Goal: Task Accomplishment & Management: Manage account settings

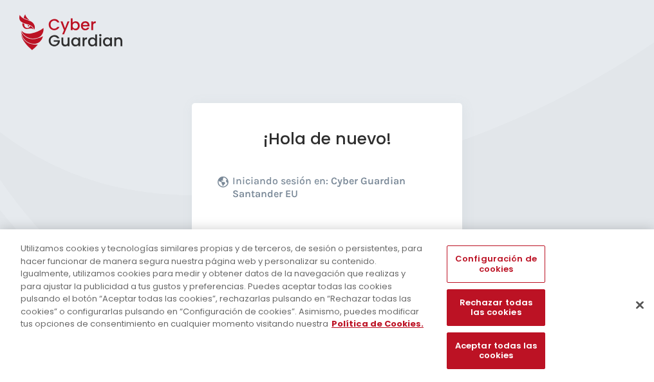
scroll to position [158, 0]
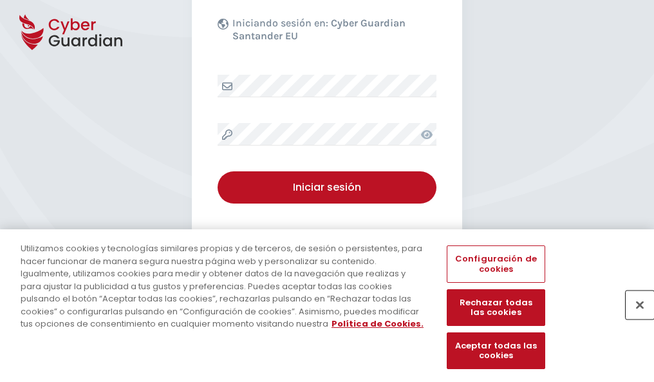
click at [633, 318] on button "Cerrar" at bounding box center [639, 304] width 28 height 28
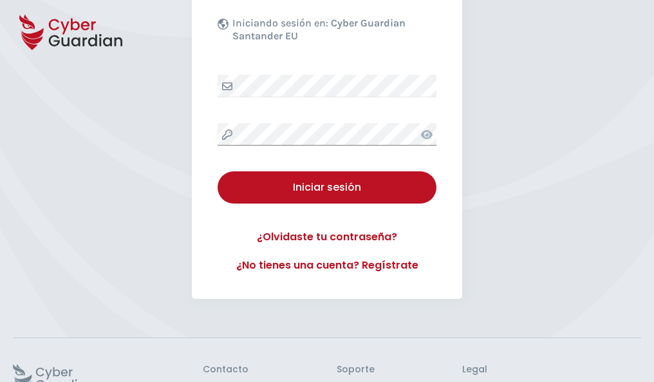
scroll to position [250, 0]
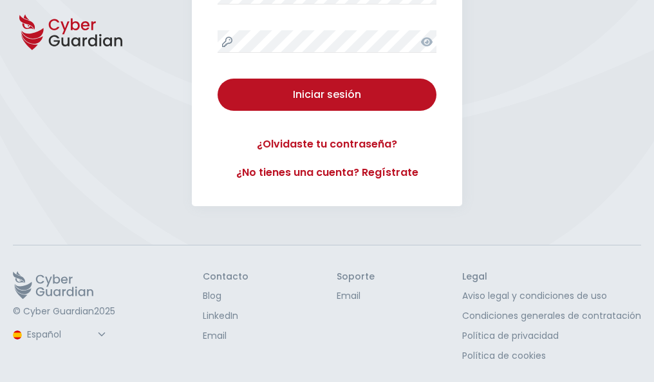
click at [217, 79] on button "Iniciar sesión" at bounding box center [326, 95] width 219 height 32
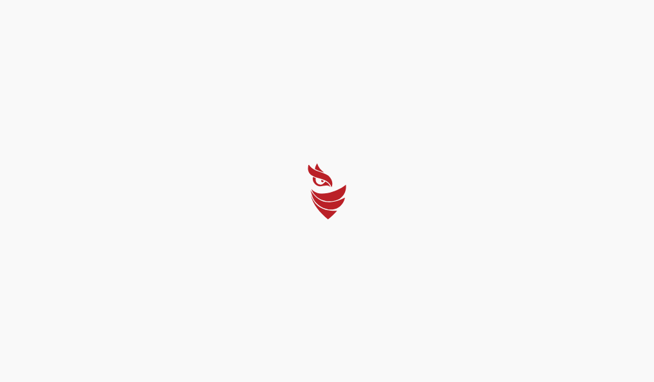
scroll to position [0, 0]
select select "English"
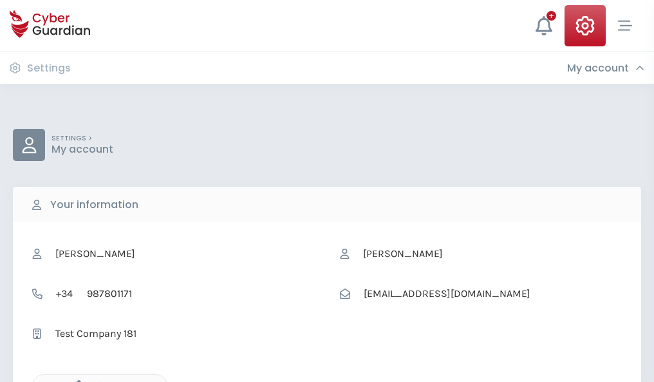
click at [75, 380] on icon "button" at bounding box center [75, 385] width 11 height 11
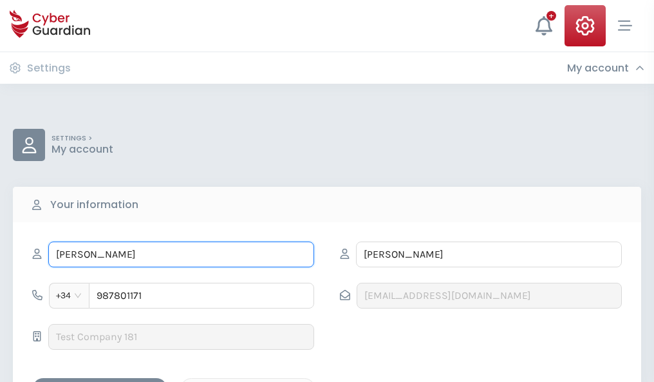
click at [181, 254] on input "ÚRSULA" at bounding box center [181, 254] width 266 height 26
type input "Ú"
type input "Vinicio"
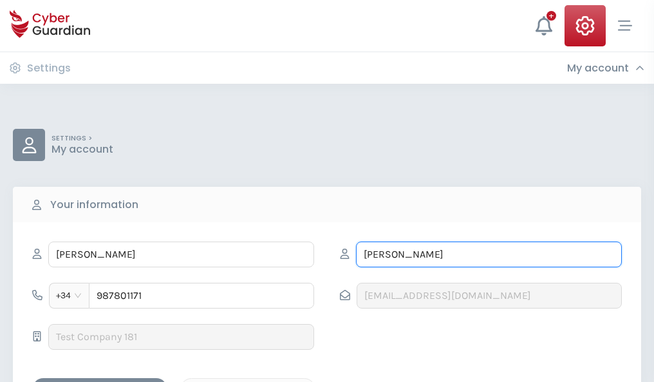
click at [488, 254] on input "LASTRA" at bounding box center [489, 254] width 266 height 26
type input "L"
type input "Navas"
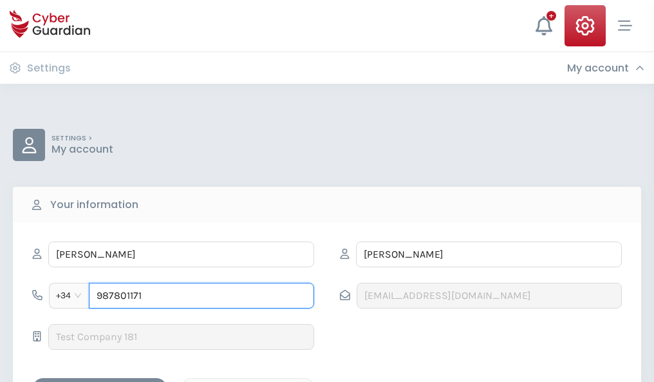
click at [201, 295] on input "987801171" at bounding box center [201, 295] width 225 height 26
type input "9"
type input "730532759"
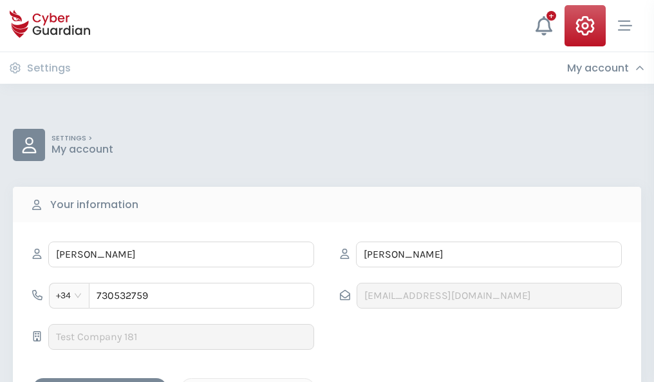
click at [100, 381] on div "Save changes" at bounding box center [100, 389] width 116 height 16
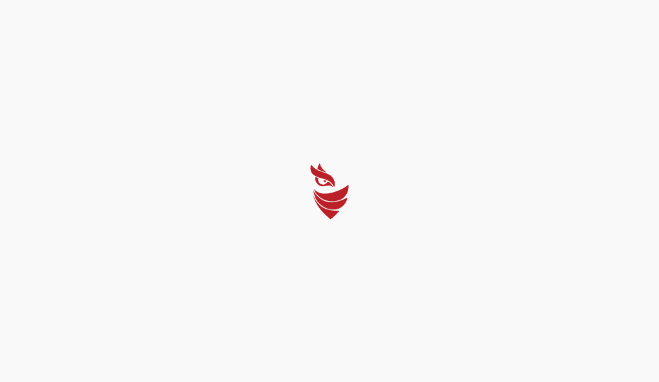
select select "English"
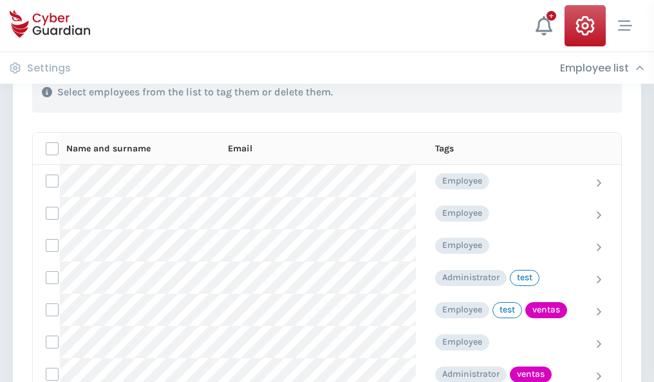
scroll to position [583, 0]
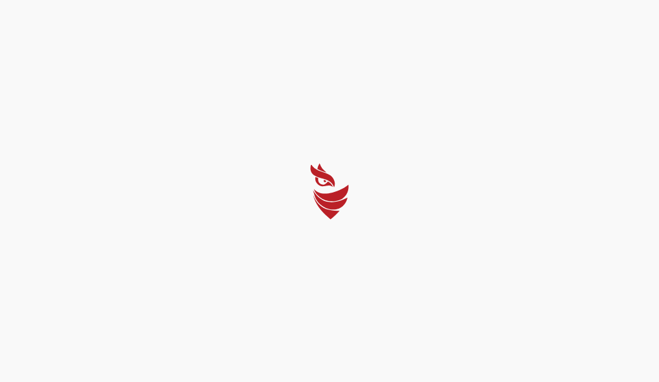
select select "English"
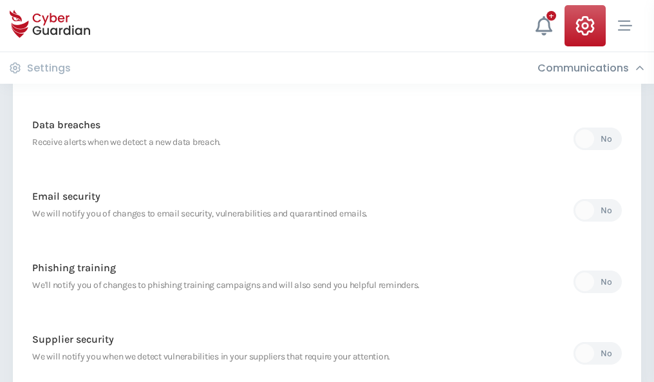
scroll to position [678, 0]
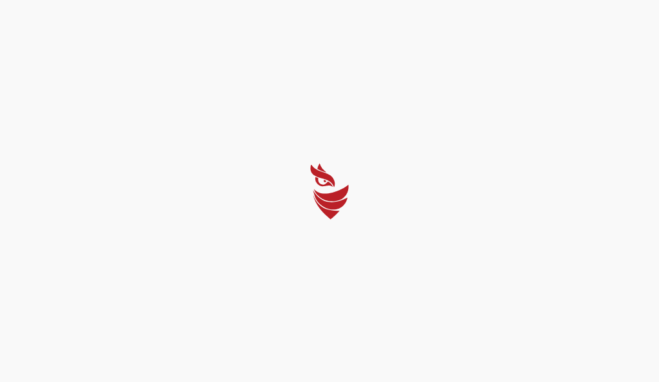
select select "English"
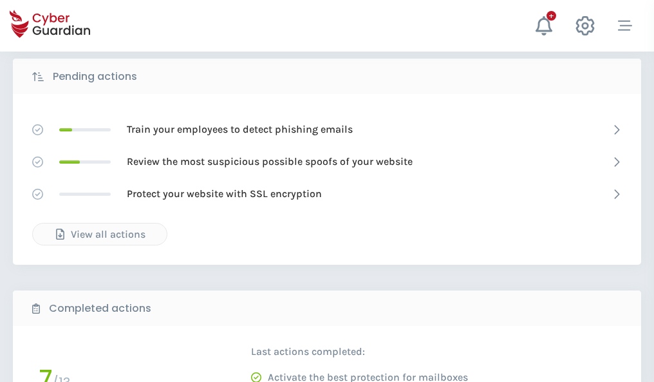
scroll to position [712, 0]
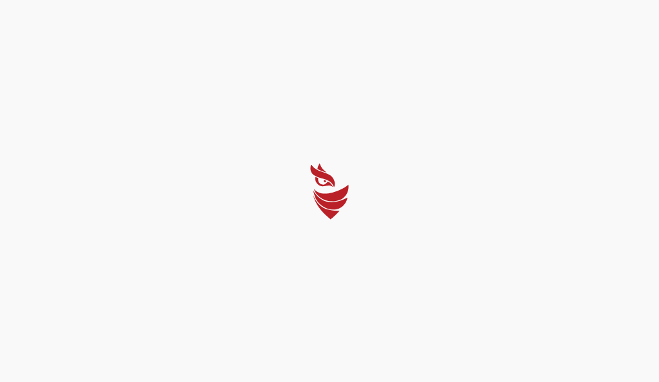
select select "English"
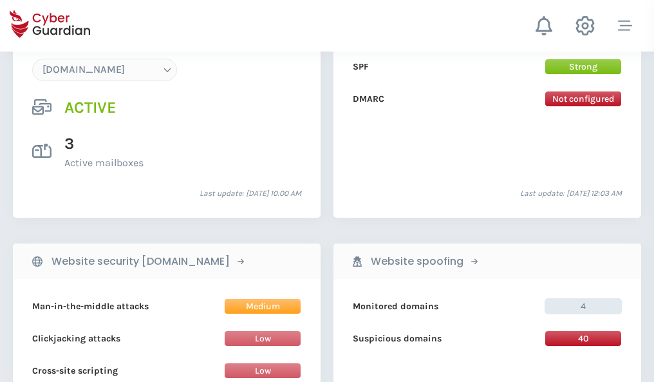
scroll to position [1371, 0]
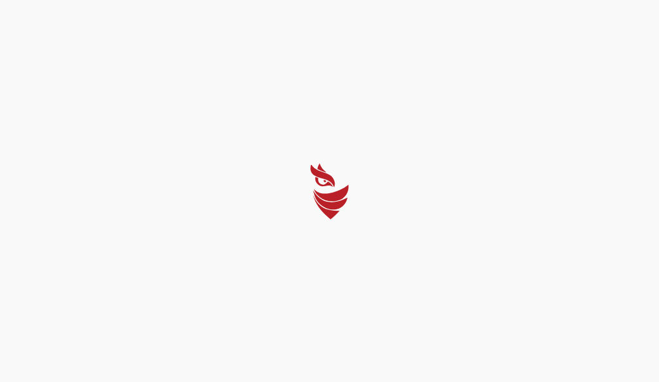
select select "English"
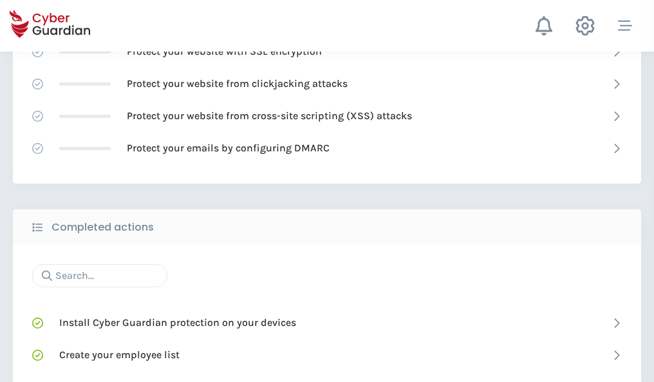
scroll to position [857, 0]
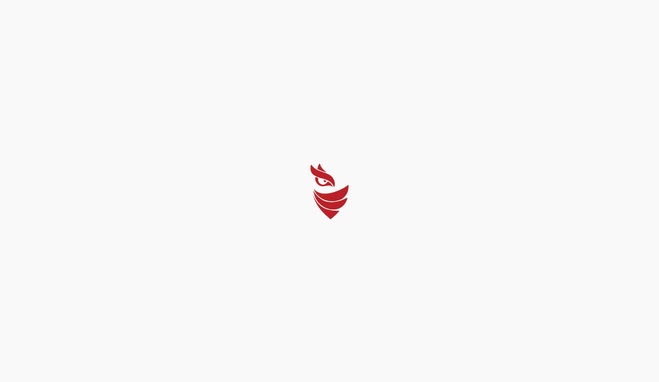
select select "English"
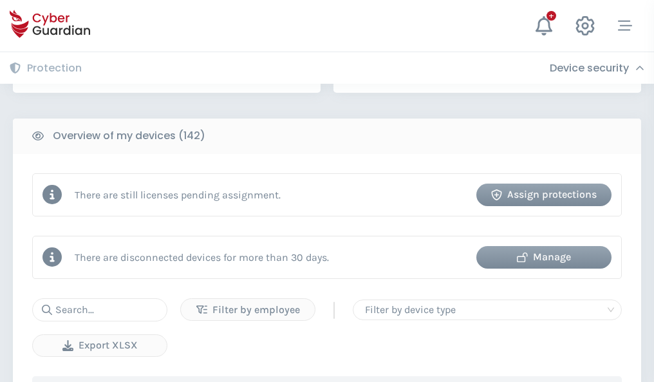
scroll to position [1247, 0]
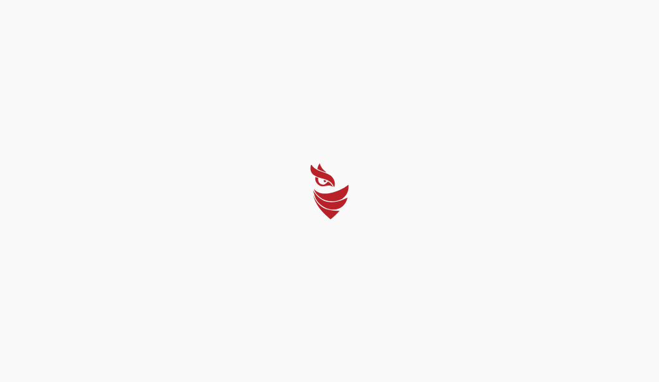
select select "English"
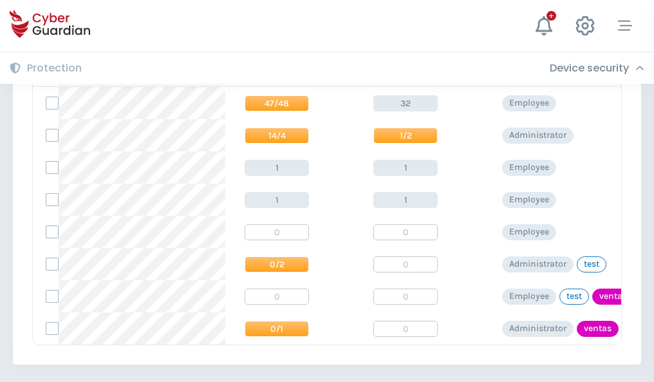
scroll to position [597, 0]
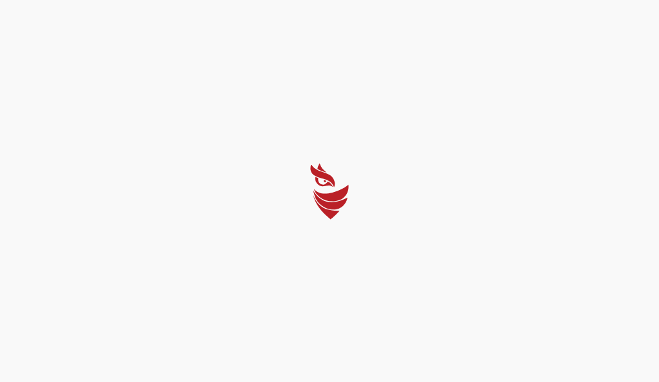
select select "English"
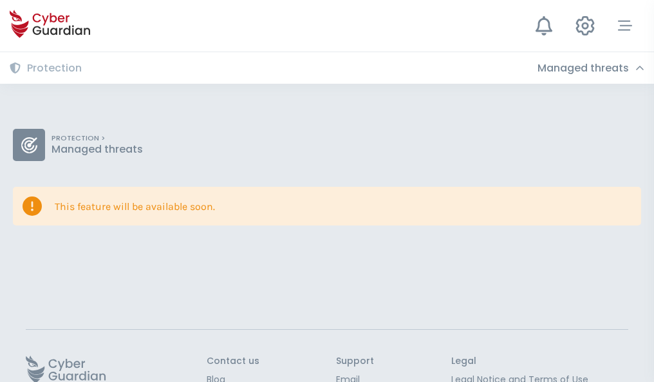
scroll to position [84, 0]
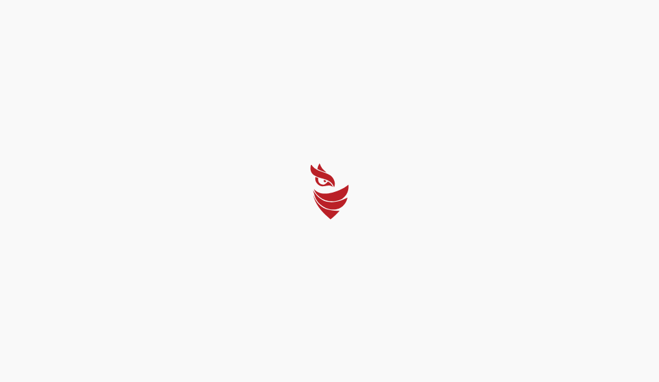
select select "English"
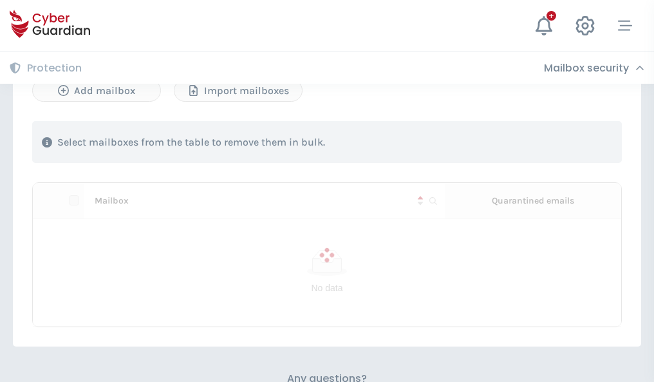
scroll to position [551, 0]
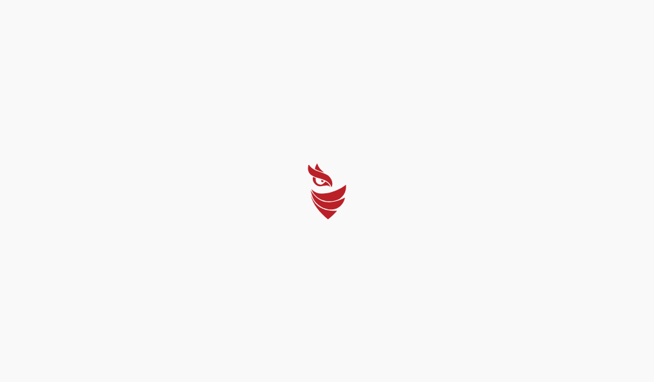
select select "English"
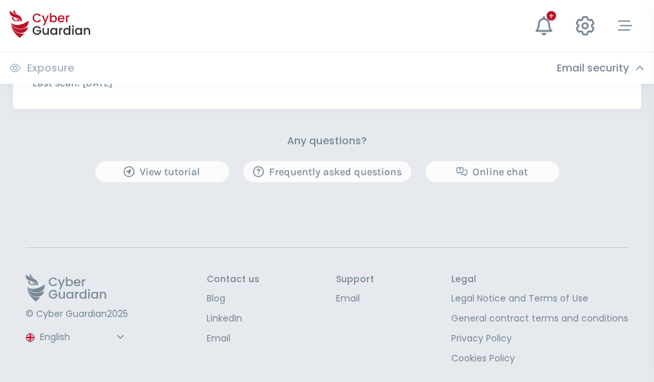
scroll to position [694, 0]
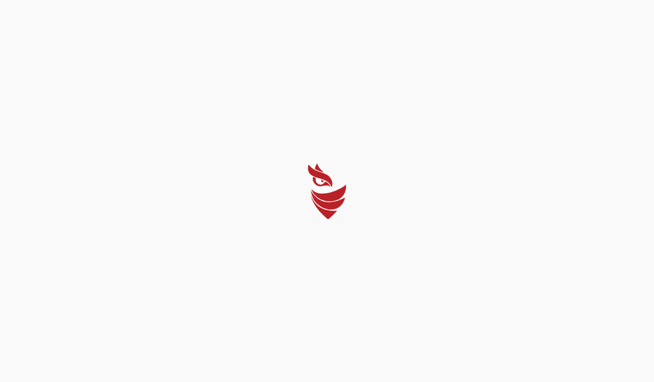
select select "English"
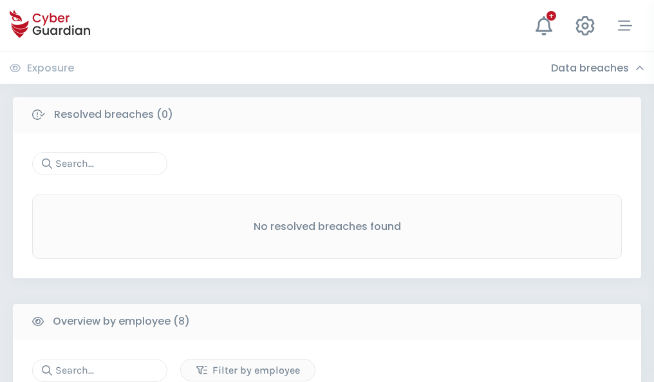
scroll to position [1096, 0]
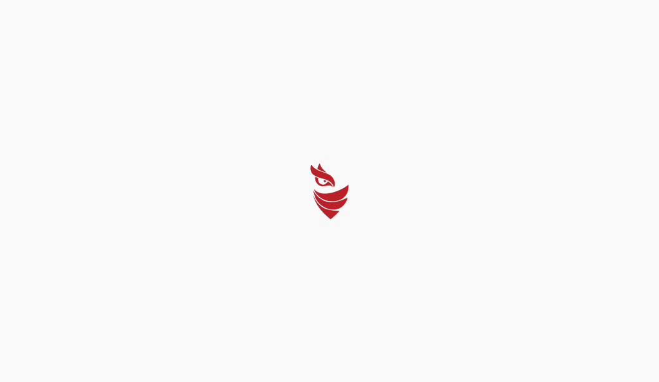
select select "English"
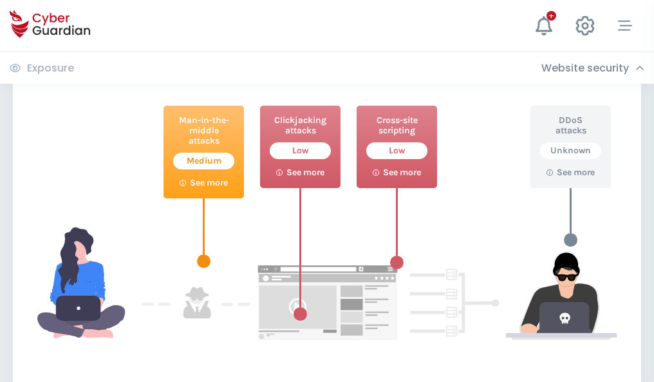
scroll to position [701, 0]
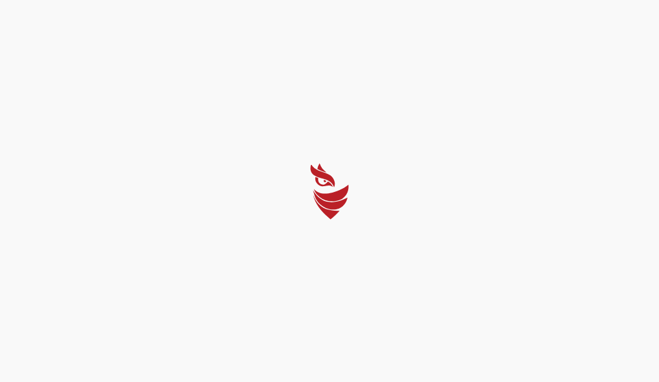
select select "English"
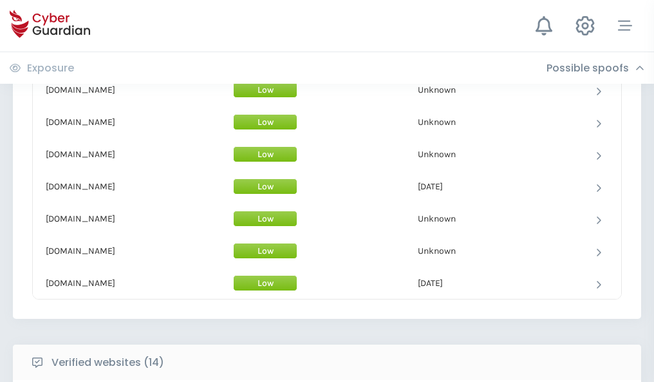
scroll to position [1255, 0]
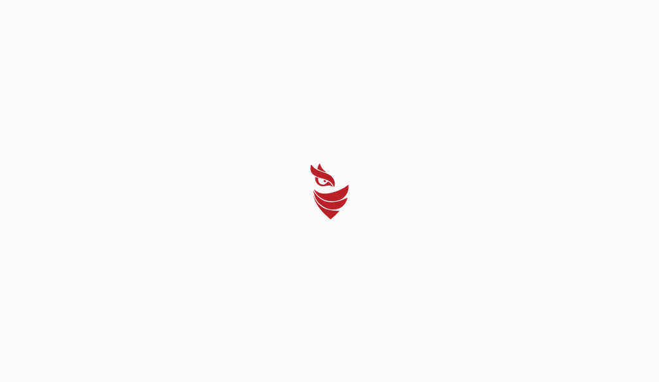
select select "English"
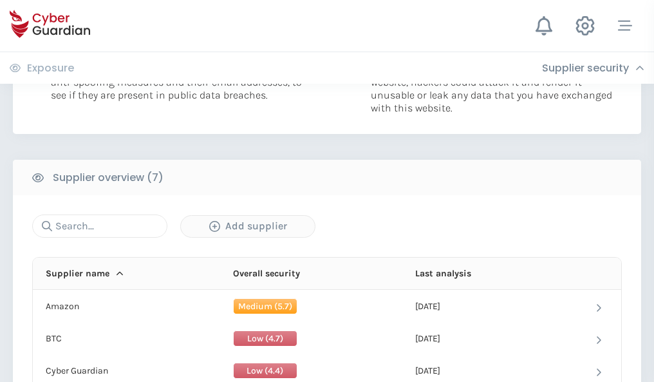
scroll to position [833, 0]
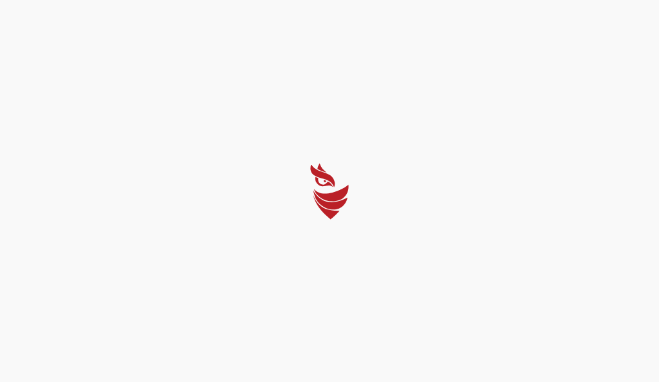
select select "English"
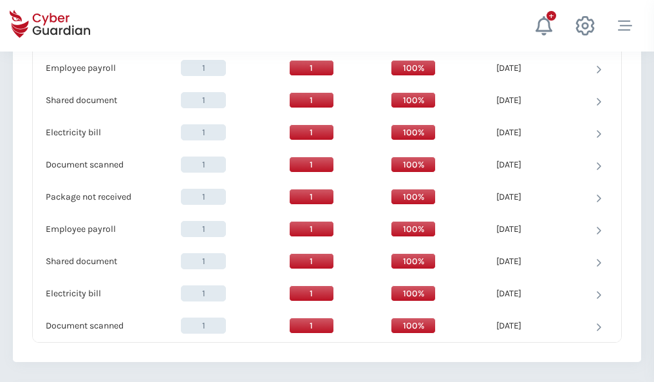
scroll to position [1319, 0]
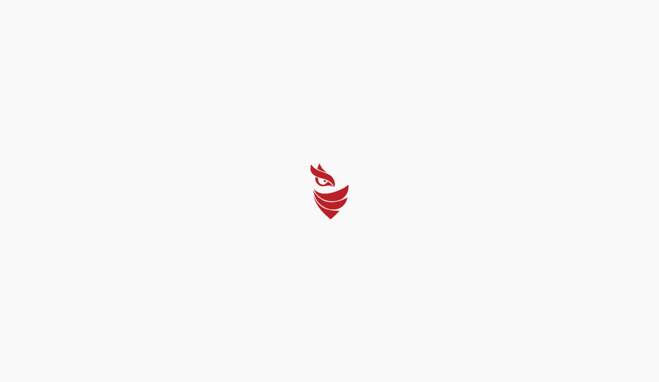
select select "English"
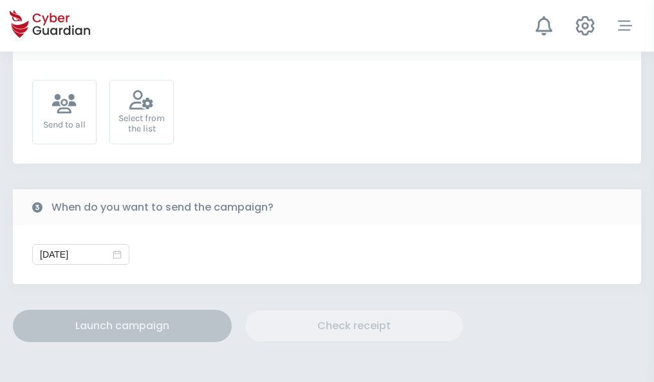
scroll to position [471, 0]
